Goal: Communication & Community: Share content

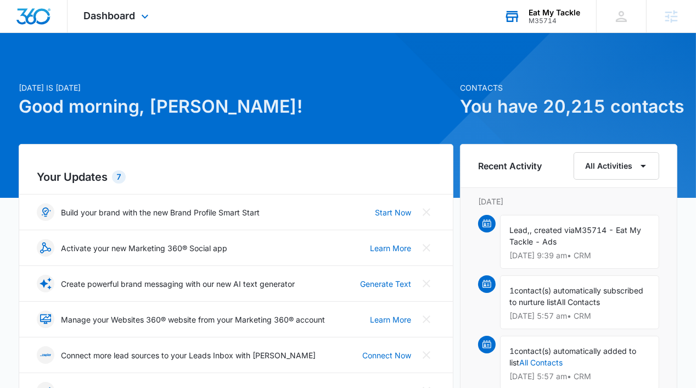
click at [558, 20] on div "M35714" at bounding box center [555, 21] width 52 height 8
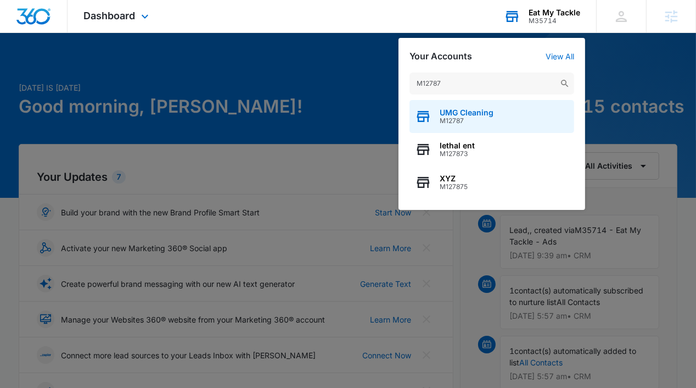
type input "M12787"
click at [468, 117] on span "M12787" at bounding box center [467, 121] width 54 height 8
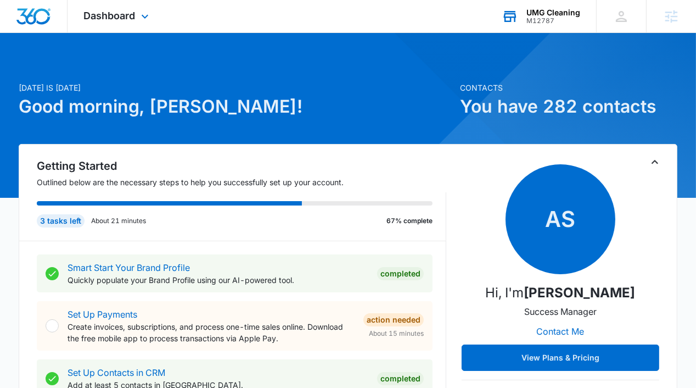
click at [136, 13] on div "Dashboard Apps Reputation Websites Forms CRM Email Social Shop Content Ads Inte…" at bounding box center [118, 16] width 100 height 32
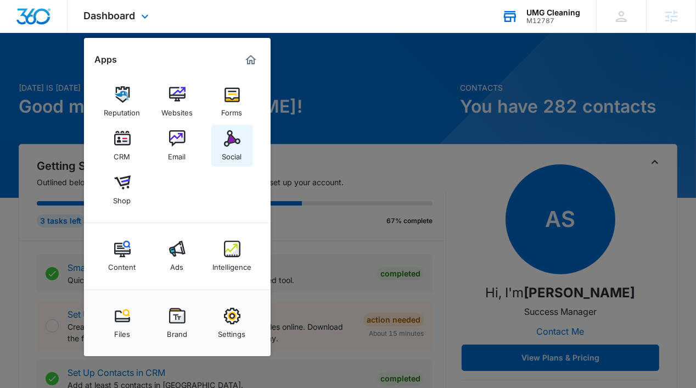
click at [226, 152] on div "Social" at bounding box center [232, 154] width 20 height 14
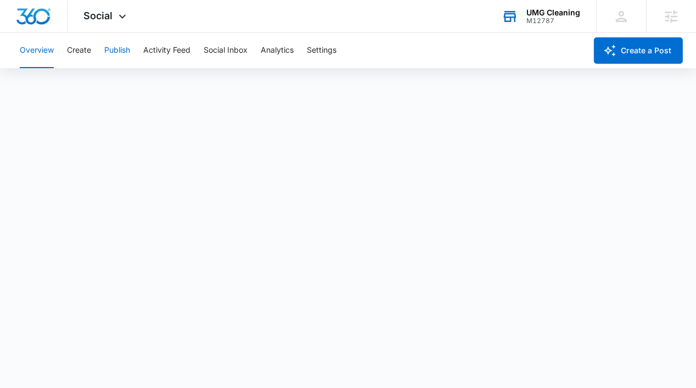
click at [127, 54] on button "Publish" at bounding box center [117, 50] width 26 height 35
click at [85, 49] on button "Create" at bounding box center [79, 50] width 24 height 35
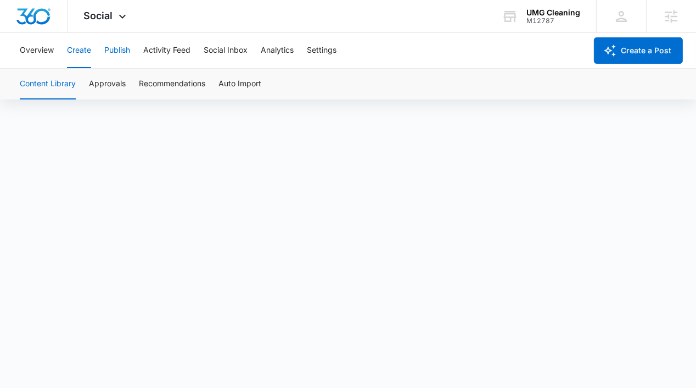
click at [115, 51] on button "Publish" at bounding box center [117, 50] width 26 height 35
click at [86, 54] on button "Create" at bounding box center [79, 50] width 24 height 35
click at [630, 55] on button "Create a Post" at bounding box center [638, 50] width 89 height 26
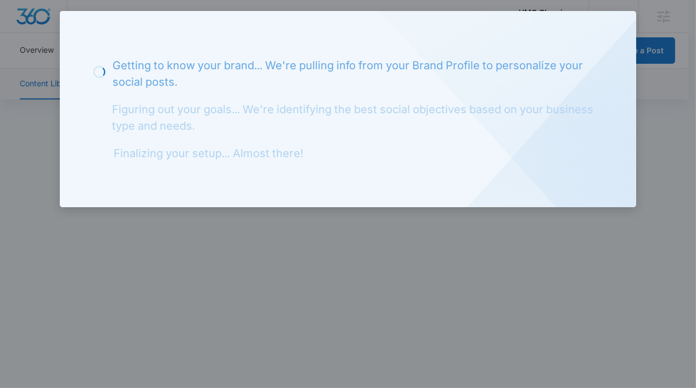
click at [613, 34] on div "Loading Getting to know your brand... We're pulling info from your Brand Profil…" at bounding box center [348, 109] width 576 height 196
click at [610, 296] on div at bounding box center [348, 194] width 696 height 388
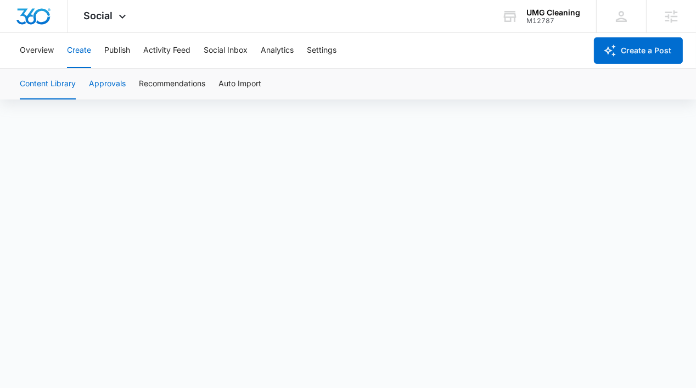
click at [116, 87] on button "Approvals" at bounding box center [107, 84] width 37 height 31
click at [125, 52] on button "Publish" at bounding box center [117, 50] width 26 height 35
click at [84, 63] on button "Create" at bounding box center [79, 50] width 24 height 35
click at [111, 84] on button "Approvals" at bounding box center [107, 84] width 37 height 31
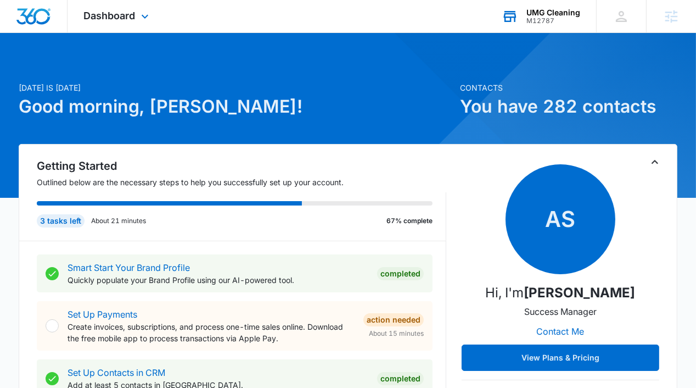
click at [554, 13] on div "UMG Cleaning" at bounding box center [553, 12] width 54 height 9
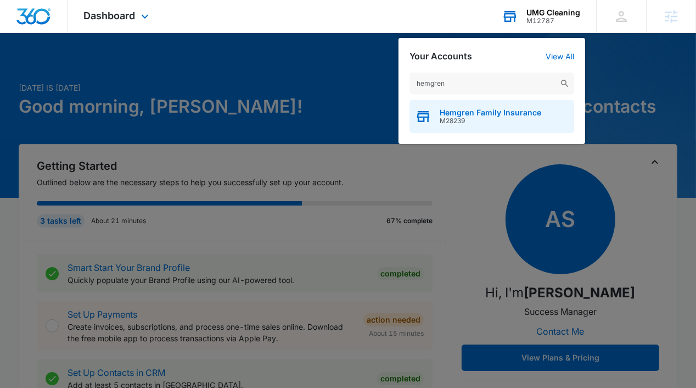
type input "hemgren"
click at [501, 119] on span "M28239" at bounding box center [491, 121] width 102 height 8
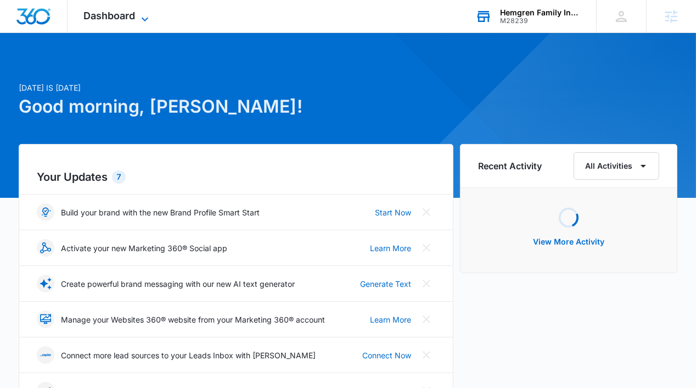
click at [112, 11] on span "Dashboard" at bounding box center [110, 16] width 52 height 12
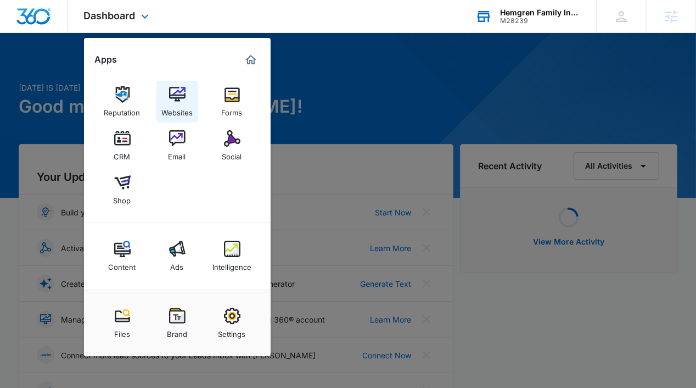
click at [184, 97] on img at bounding box center [177, 94] width 16 height 16
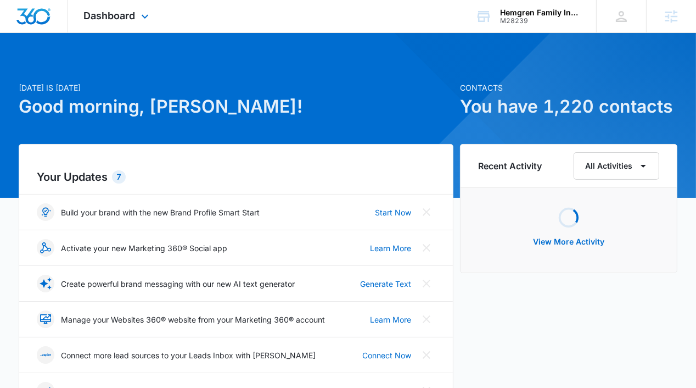
click at [123, 21] on div "Dashboard Apps Reputation Websites Forms CRM Email Social Shop Content Ads Inte…" at bounding box center [118, 16] width 100 height 32
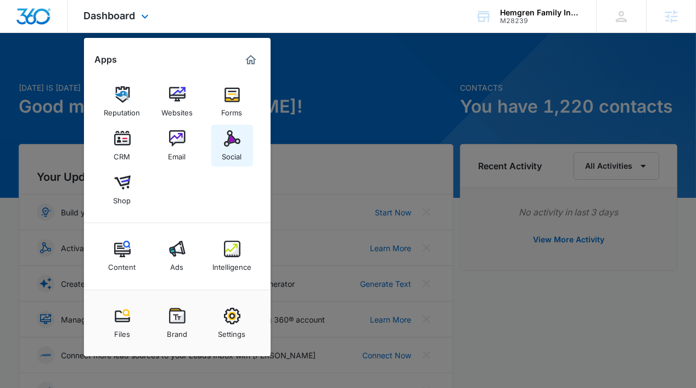
click at [232, 138] on img at bounding box center [232, 138] width 16 height 16
